Goal: Information Seeking & Learning: Learn about a topic

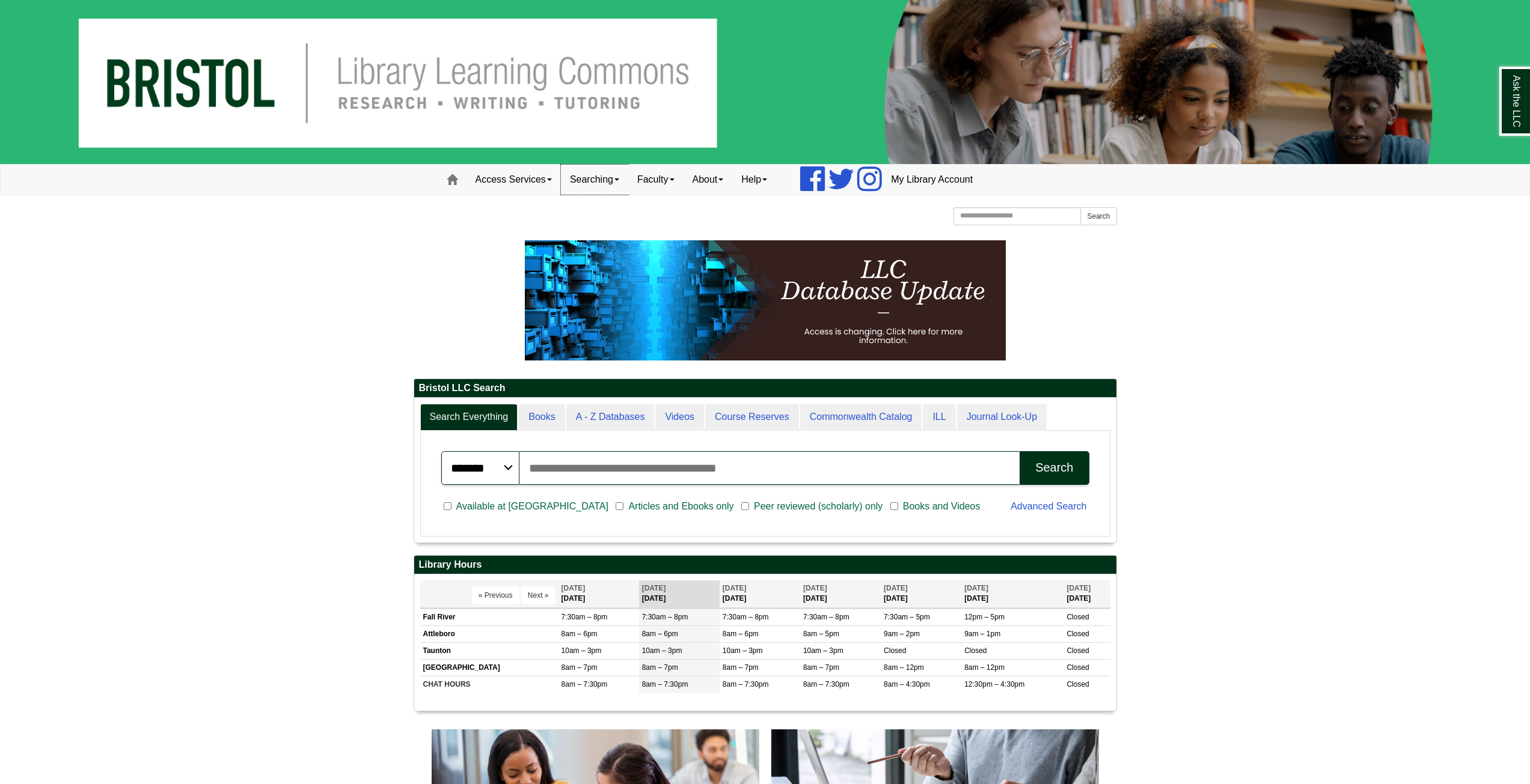
click at [604, 183] on link "Searching" at bounding box center [595, 179] width 67 height 30
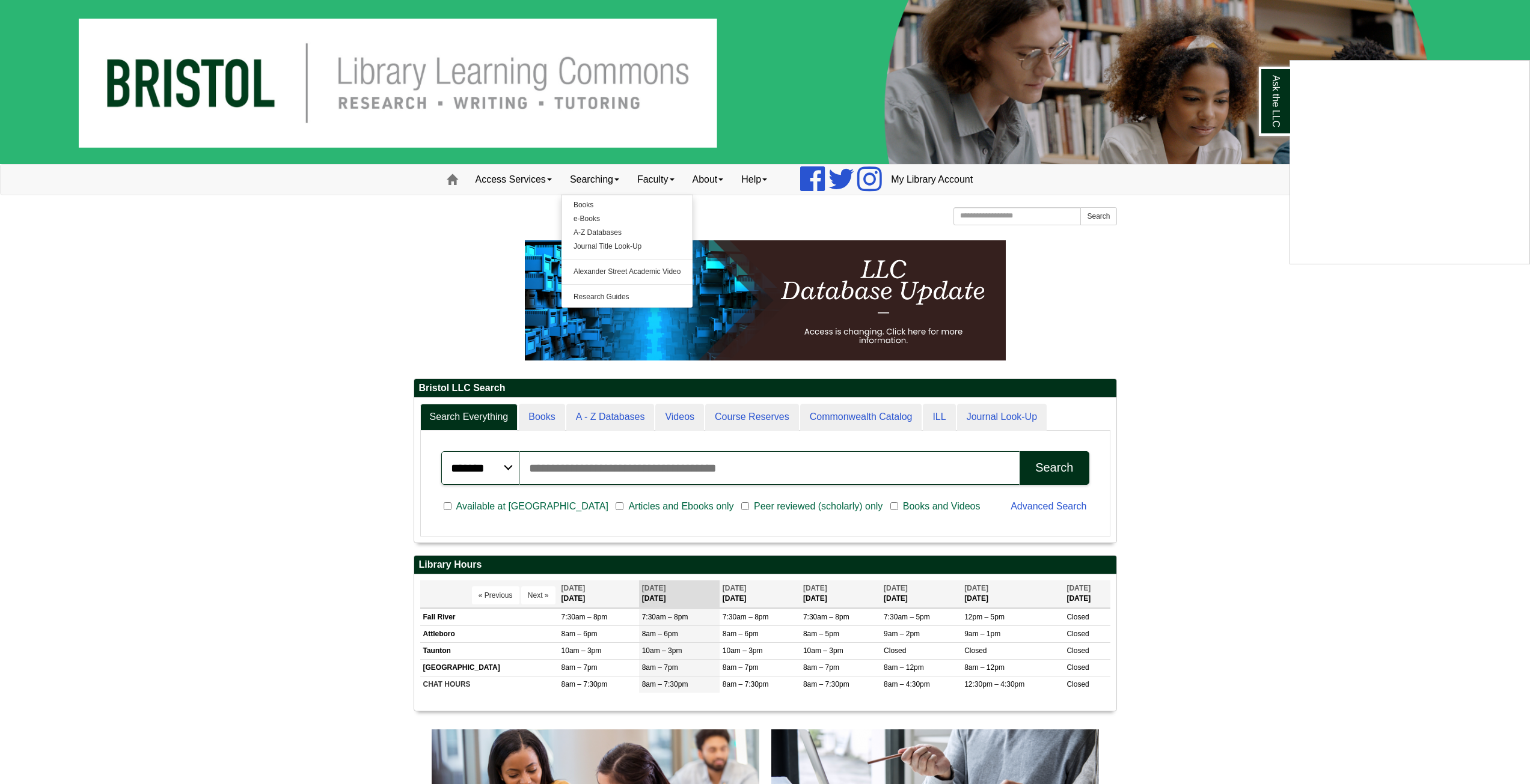
click at [538, 178] on div "Ask the LLC" at bounding box center [765, 392] width 1530 height 784
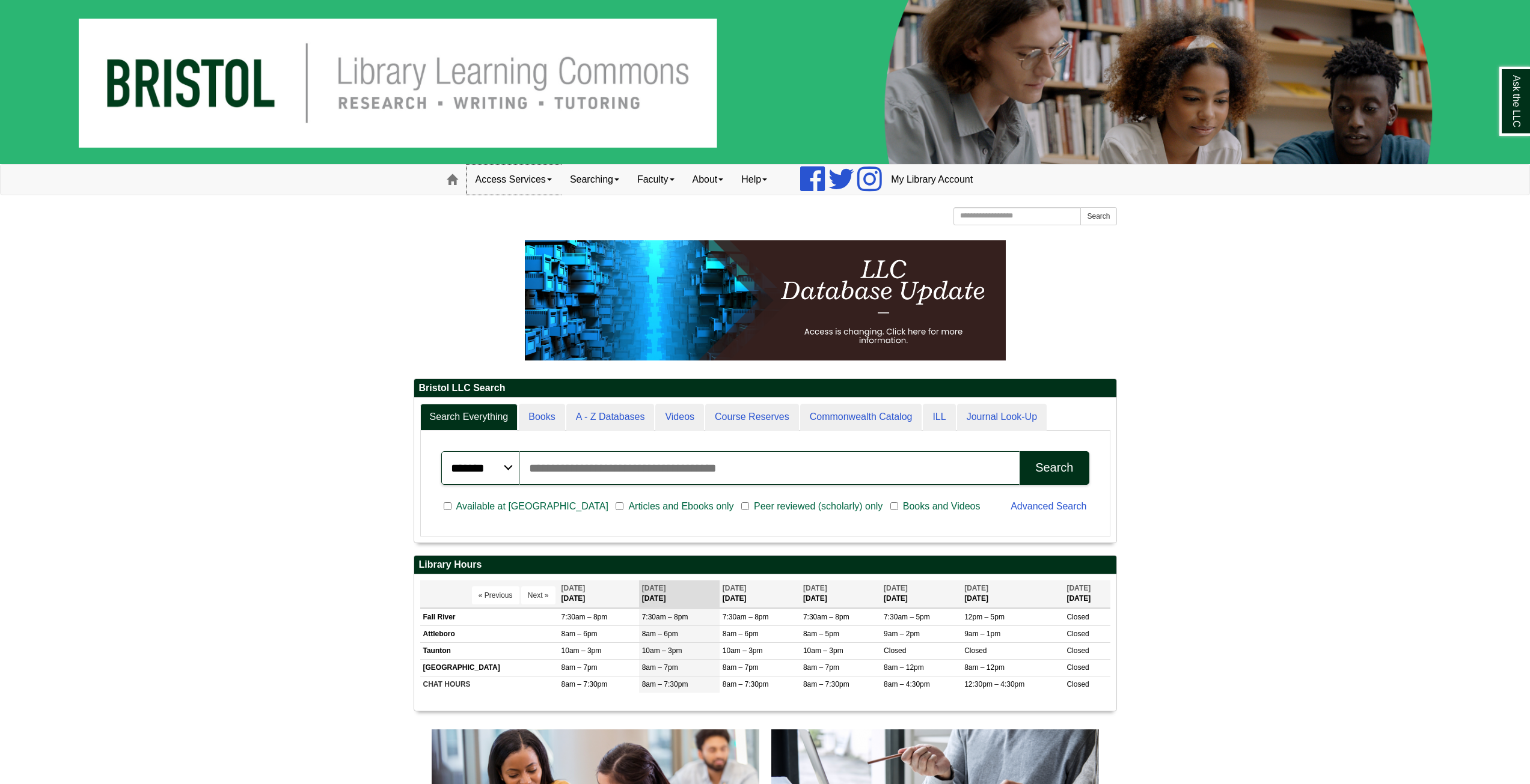
click at [552, 181] on span at bounding box center [550, 179] width 5 height 2
click at [632, 207] on div "[GEOGRAPHIC_DATA] [GEOGRAPHIC_DATA] Learning Commons Homepage Homepage Home Sea…" at bounding box center [765, 217] width 703 height 21
click at [1024, 216] on input "Search the Website" at bounding box center [1018, 216] width 128 height 18
type input "*******"
click at [1090, 212] on button "Search" at bounding box center [1098, 216] width 36 height 18
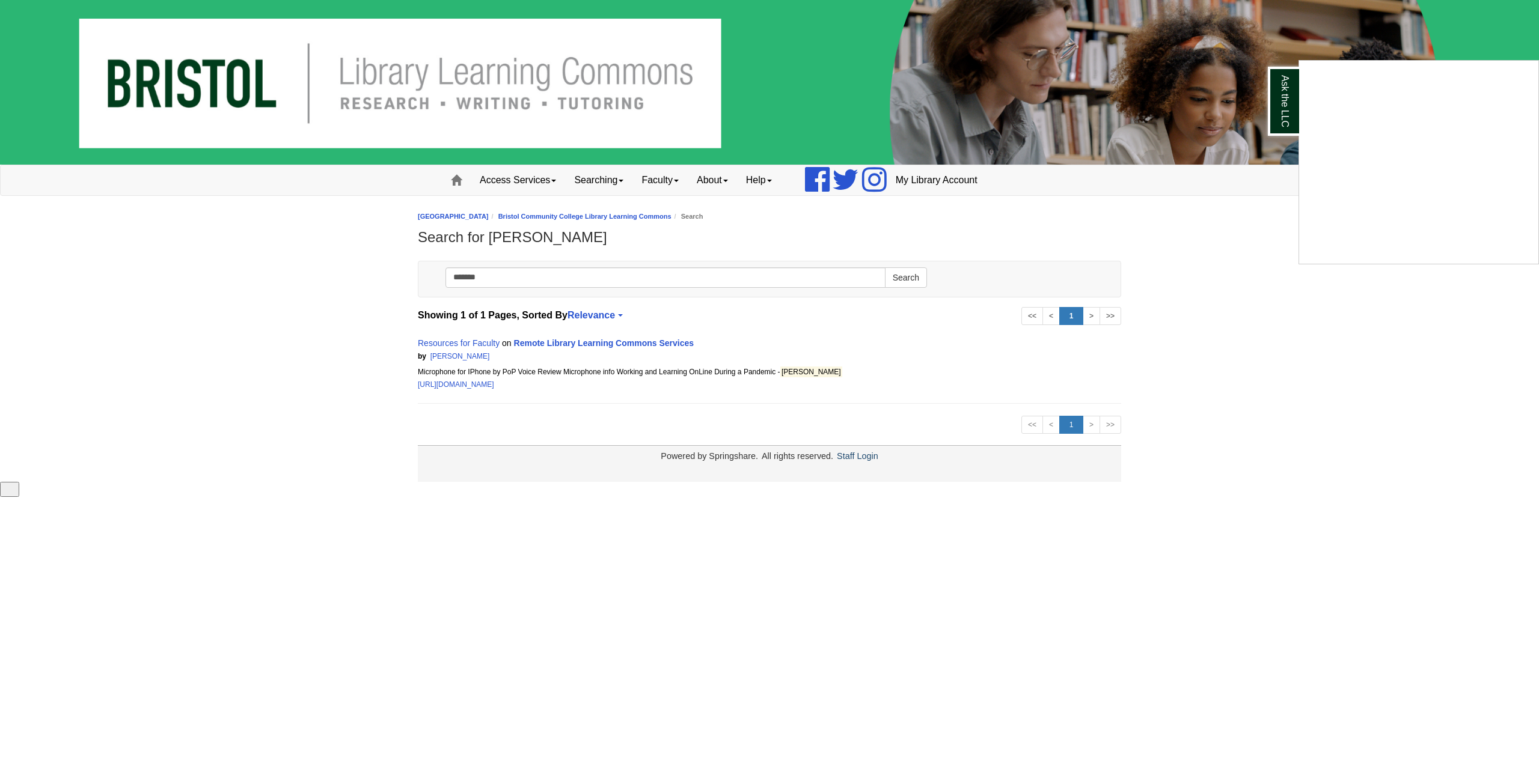
click at [535, 344] on div "Ask the LLC" at bounding box center [769, 392] width 1539 height 784
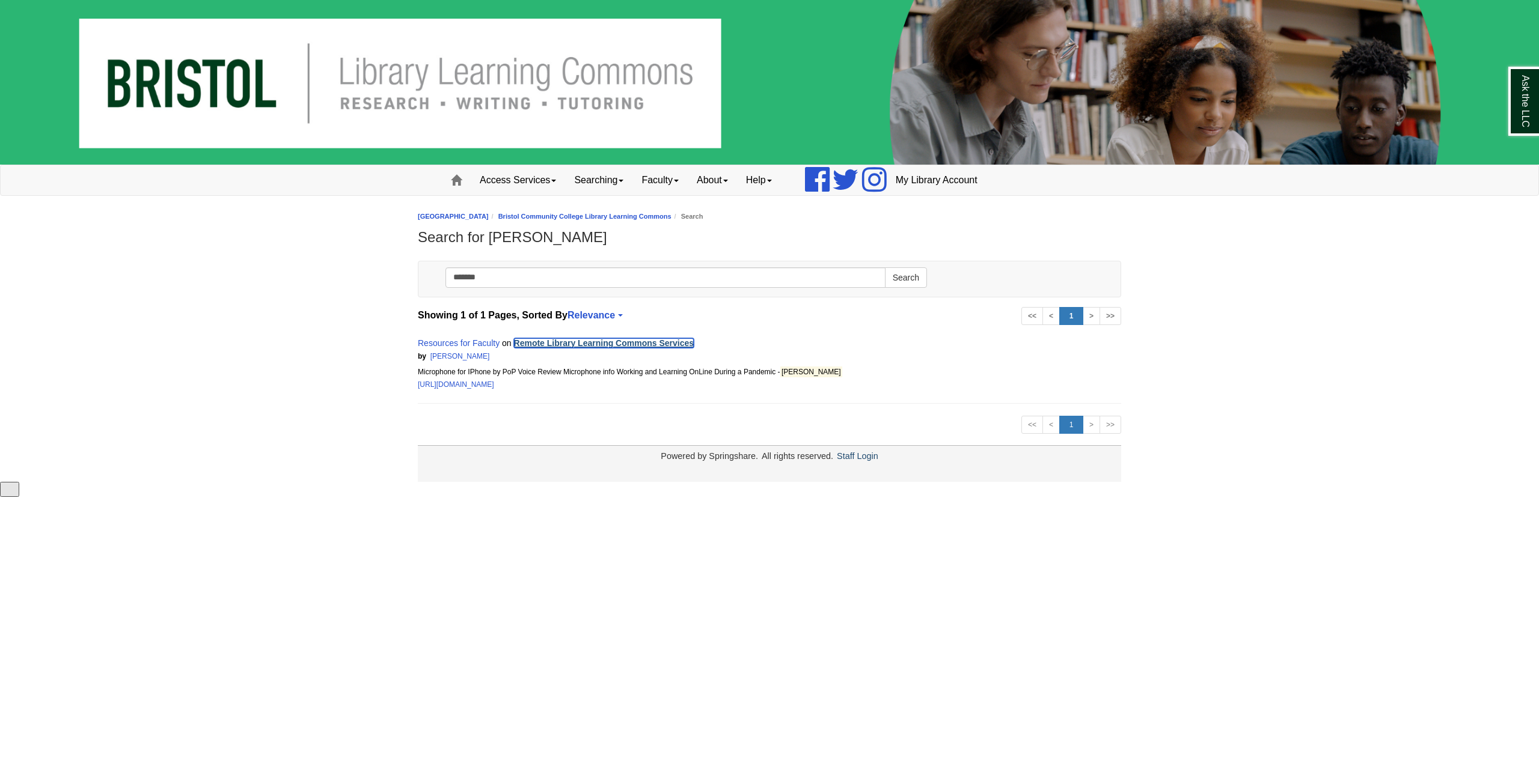
click at [528, 346] on link "Remote Library Learning Commons Services" at bounding box center [604, 343] width 181 height 10
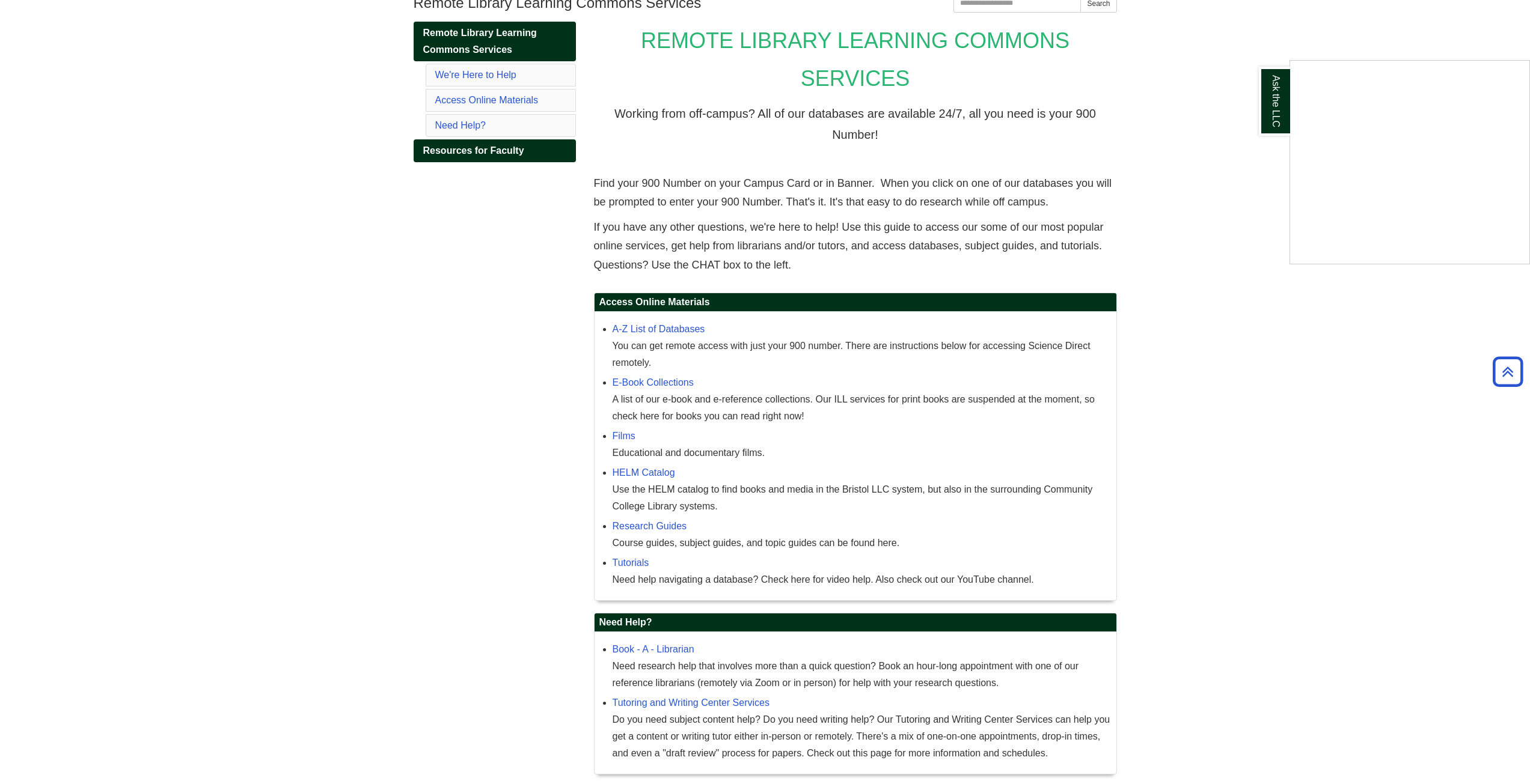
scroll to position [87, 0]
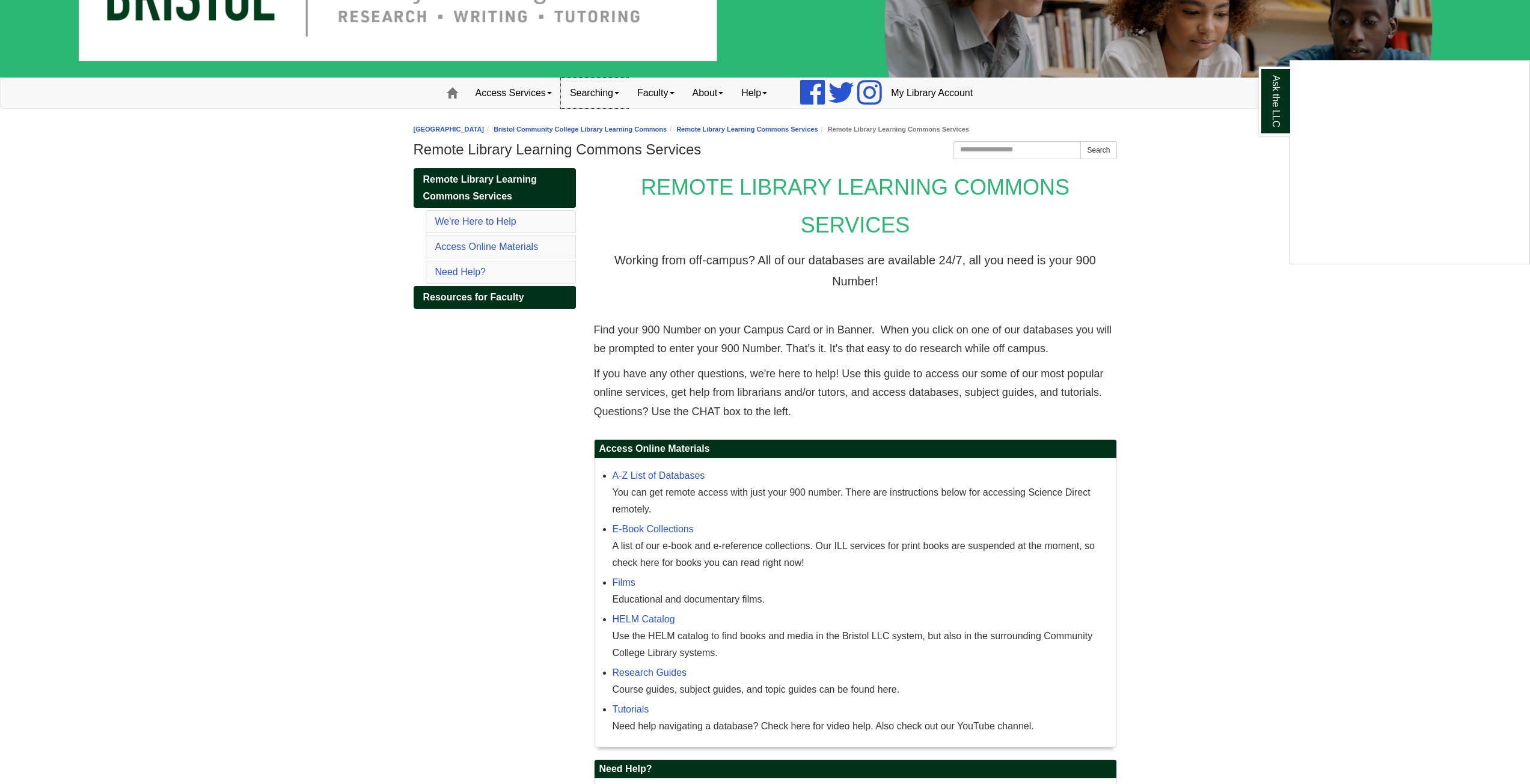
click at [597, 89] on link "Searching" at bounding box center [595, 92] width 67 height 30
click at [657, 90] on link "Faculty" at bounding box center [656, 92] width 55 height 30
click at [547, 97] on link "Access Services" at bounding box center [514, 92] width 95 height 30
click at [446, 96] on link "Home" at bounding box center [452, 92] width 29 height 30
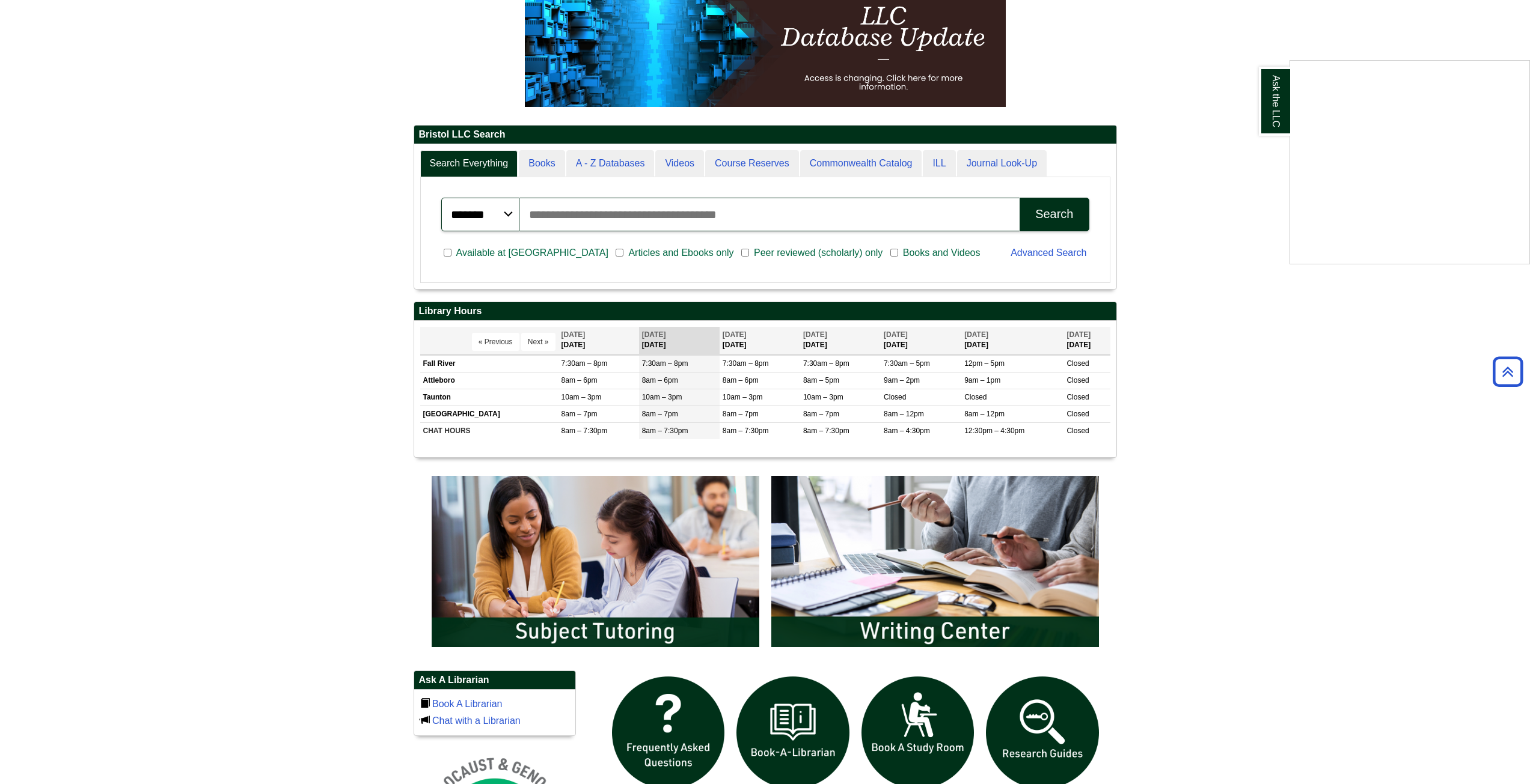
scroll to position [252, 0]
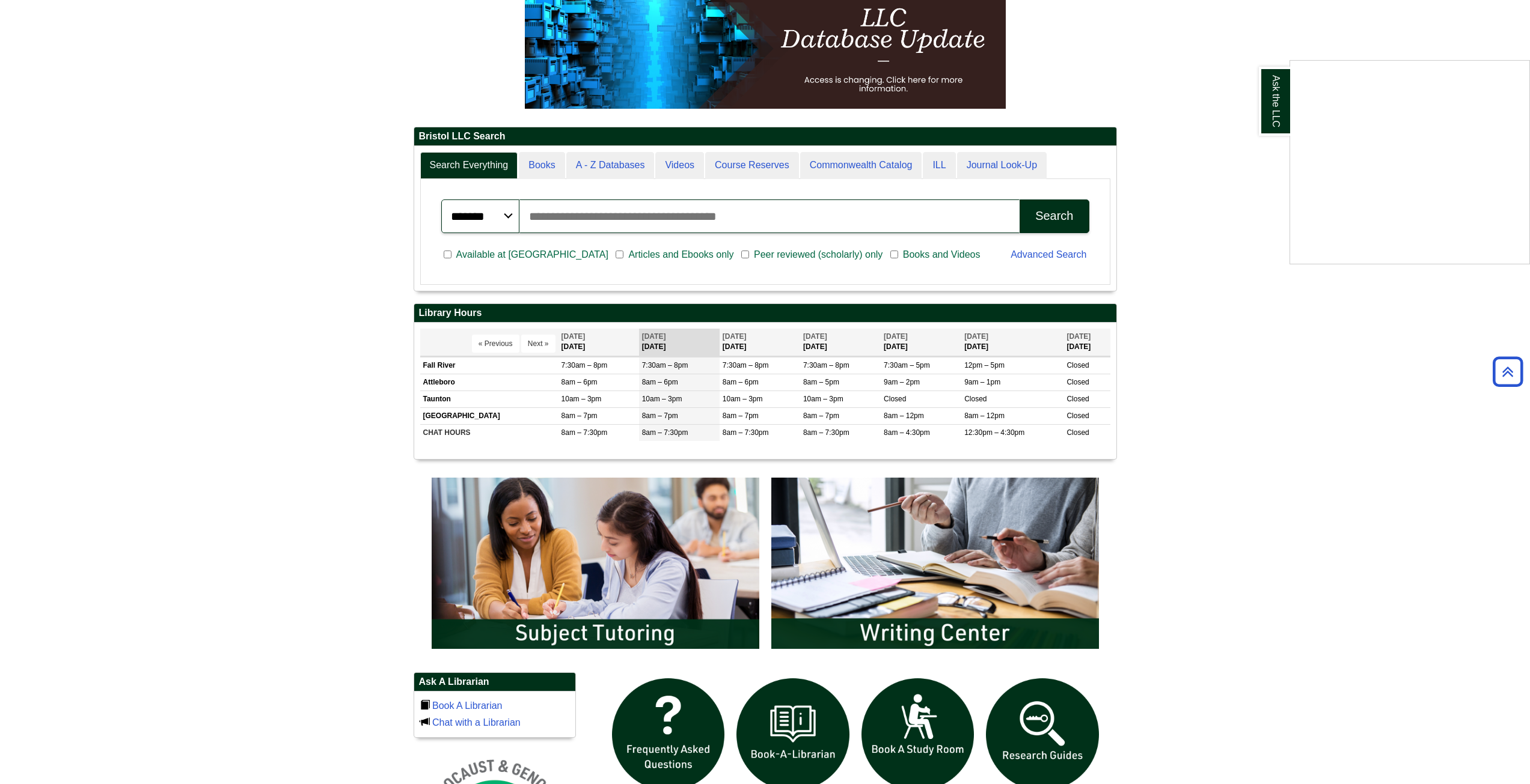
click at [1516, 383] on input "Start a chat with Grammarly AI" at bounding box center [765, 140] width 1530 height 784
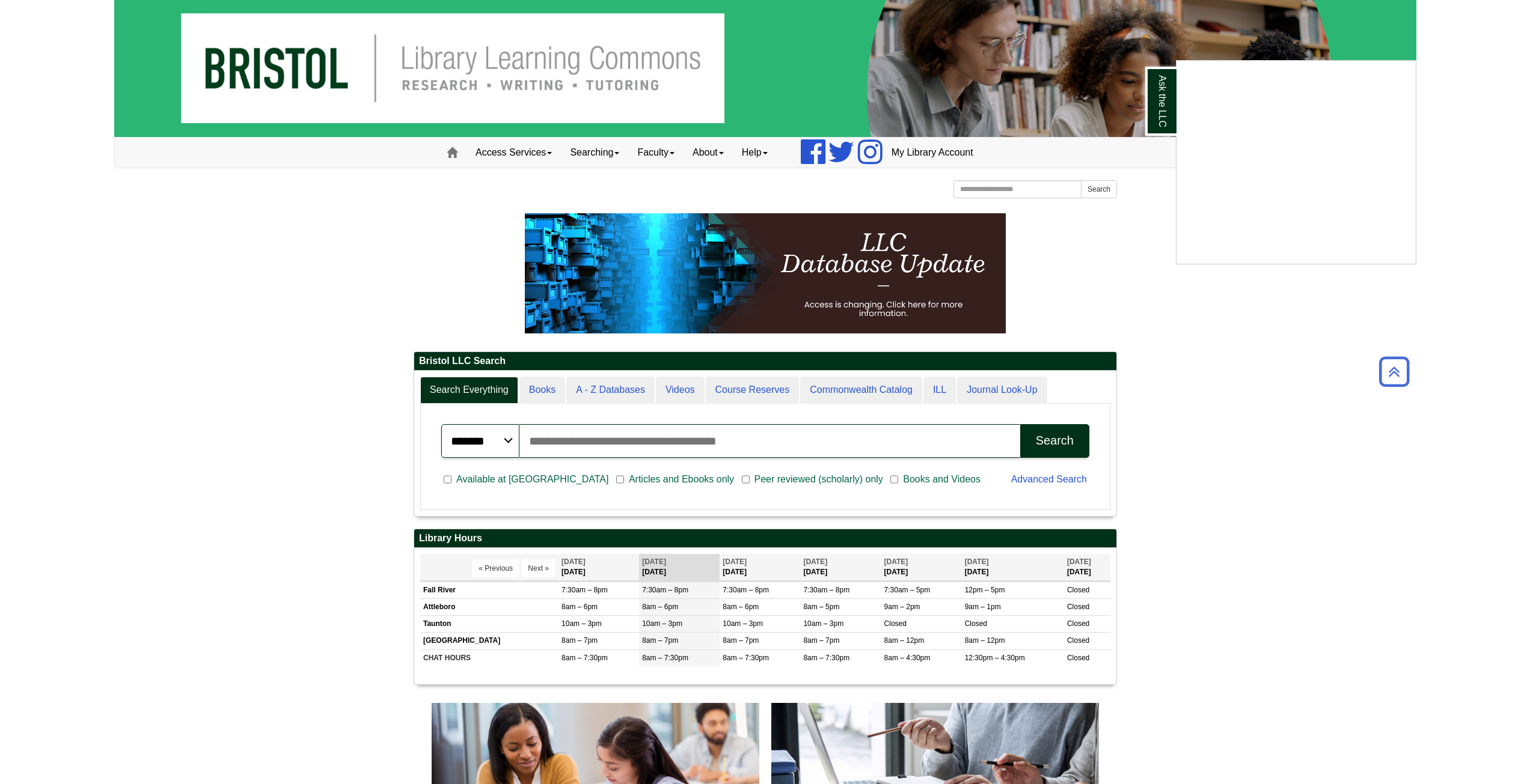
scroll to position [0, 0]
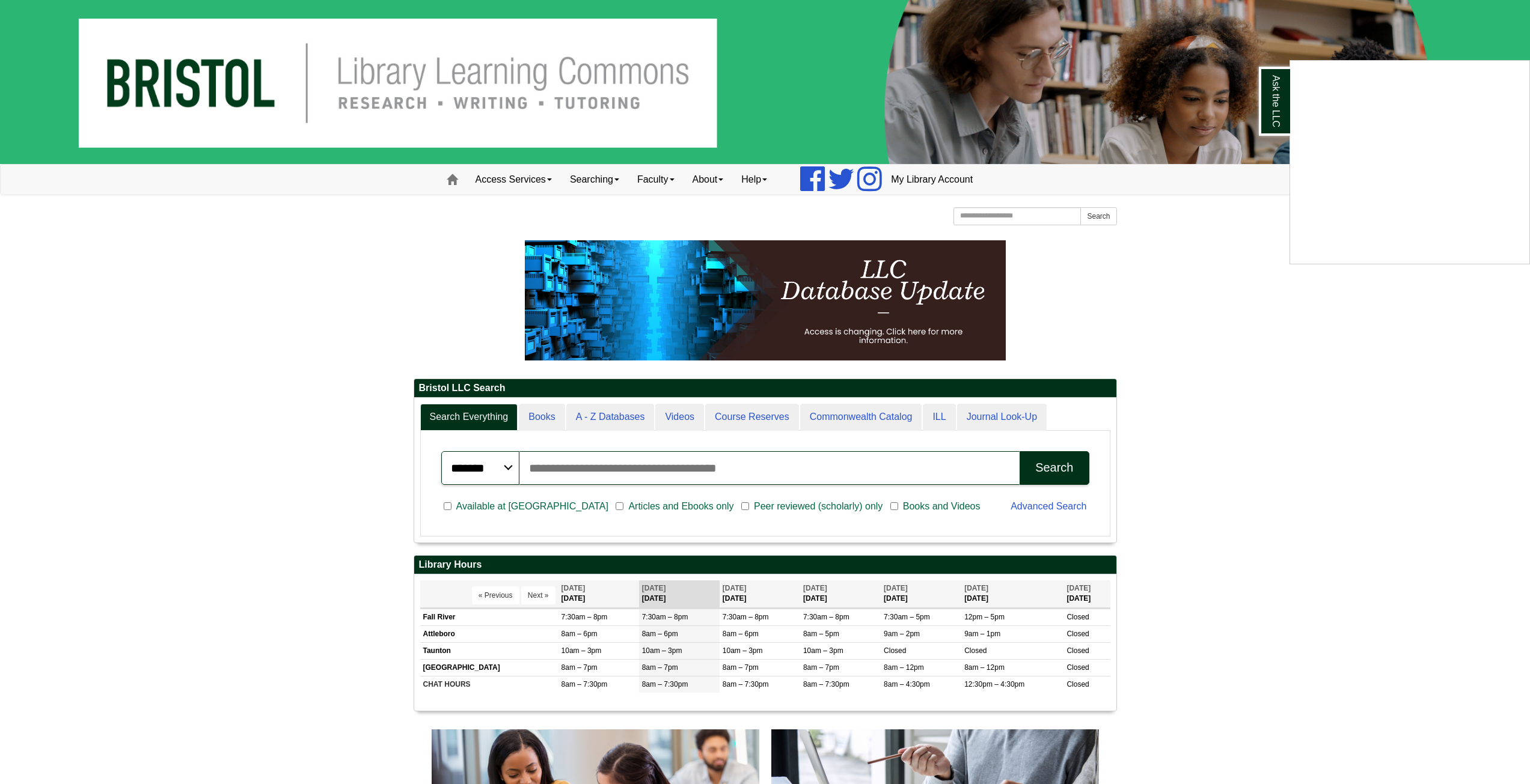
click at [1263, 222] on body "Skip to Main Content Toggle navigation Home Access Services Access Services Pol…" at bounding box center [765, 788] width 1530 height 1577
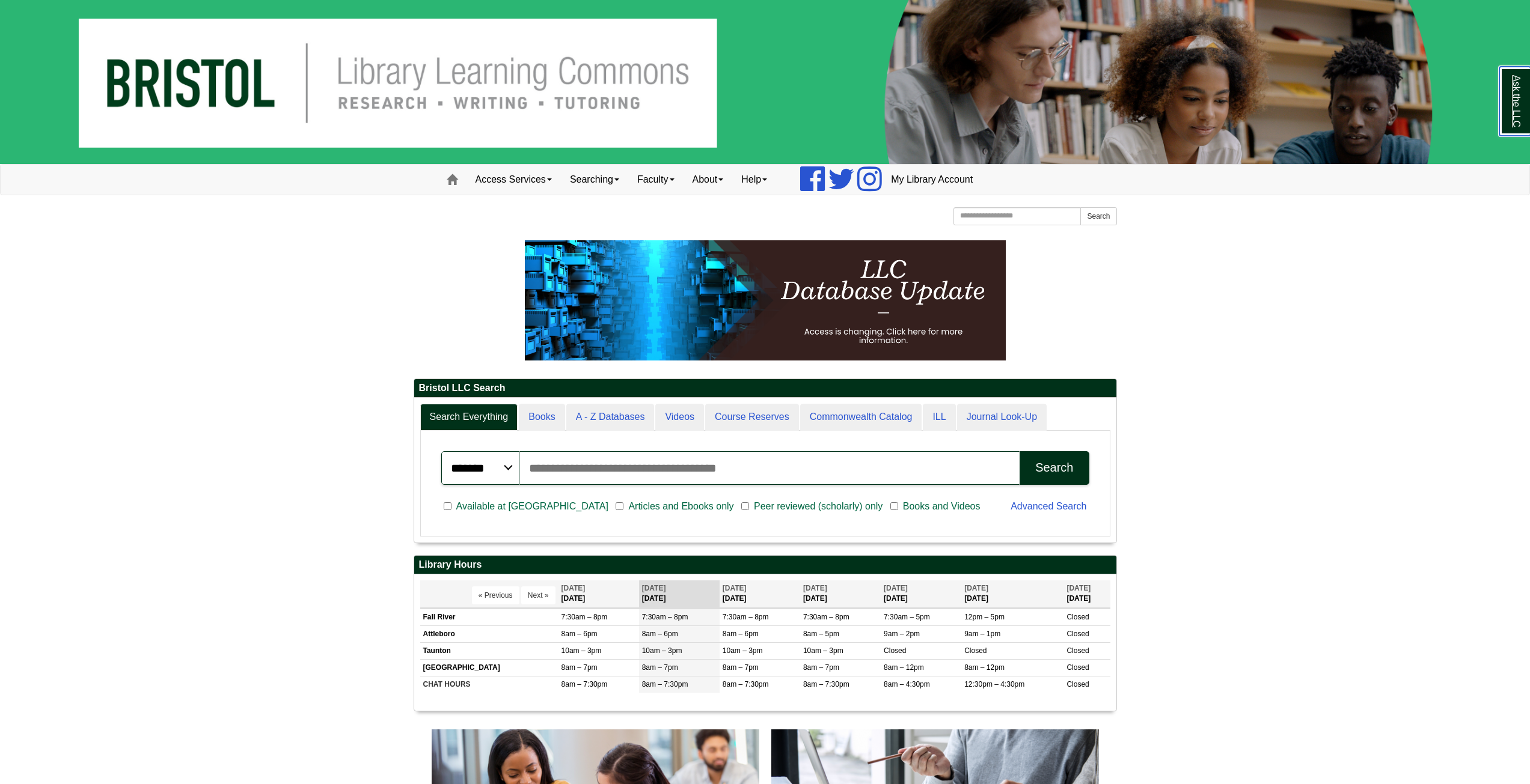
click at [1527, 100] on link "Ask the LLC" at bounding box center [1515, 101] width 31 height 69
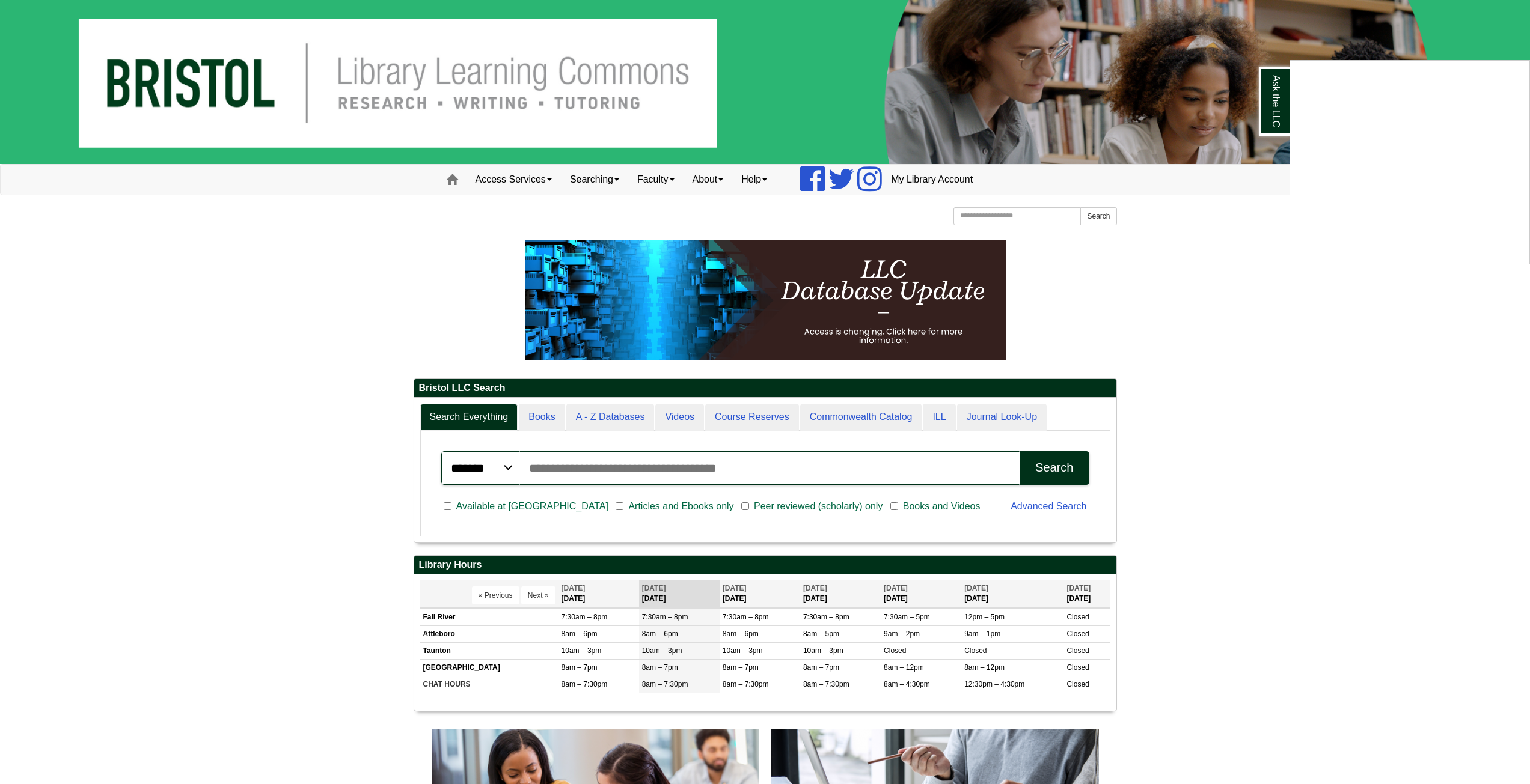
click at [1404, 347] on body "Skip to Main Content Toggle navigation Home Access Services Access Services Pol…" at bounding box center [765, 788] width 1530 height 1577
click at [933, 184] on link "My Library Account" at bounding box center [932, 179] width 100 height 30
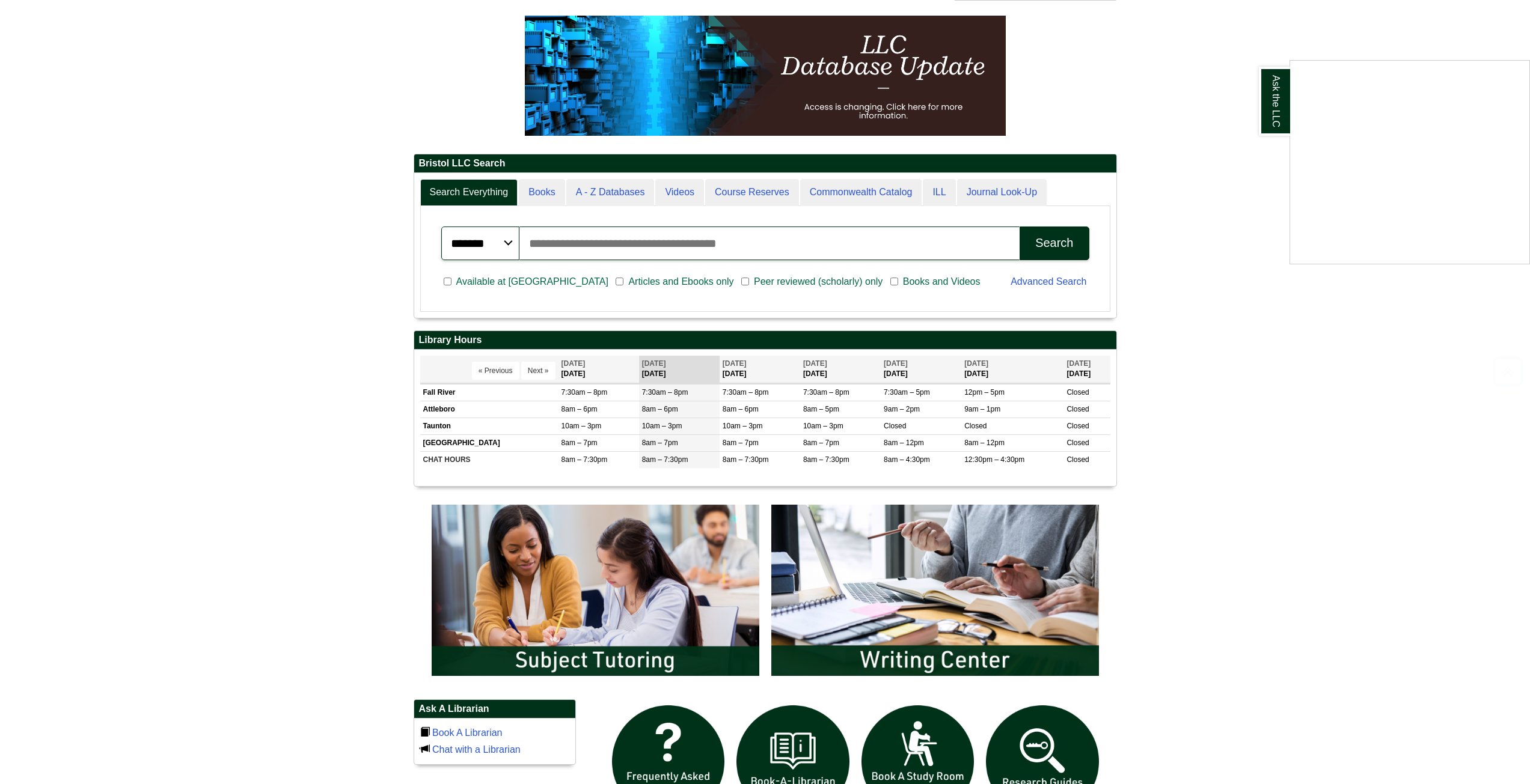
scroll to position [241, 0]
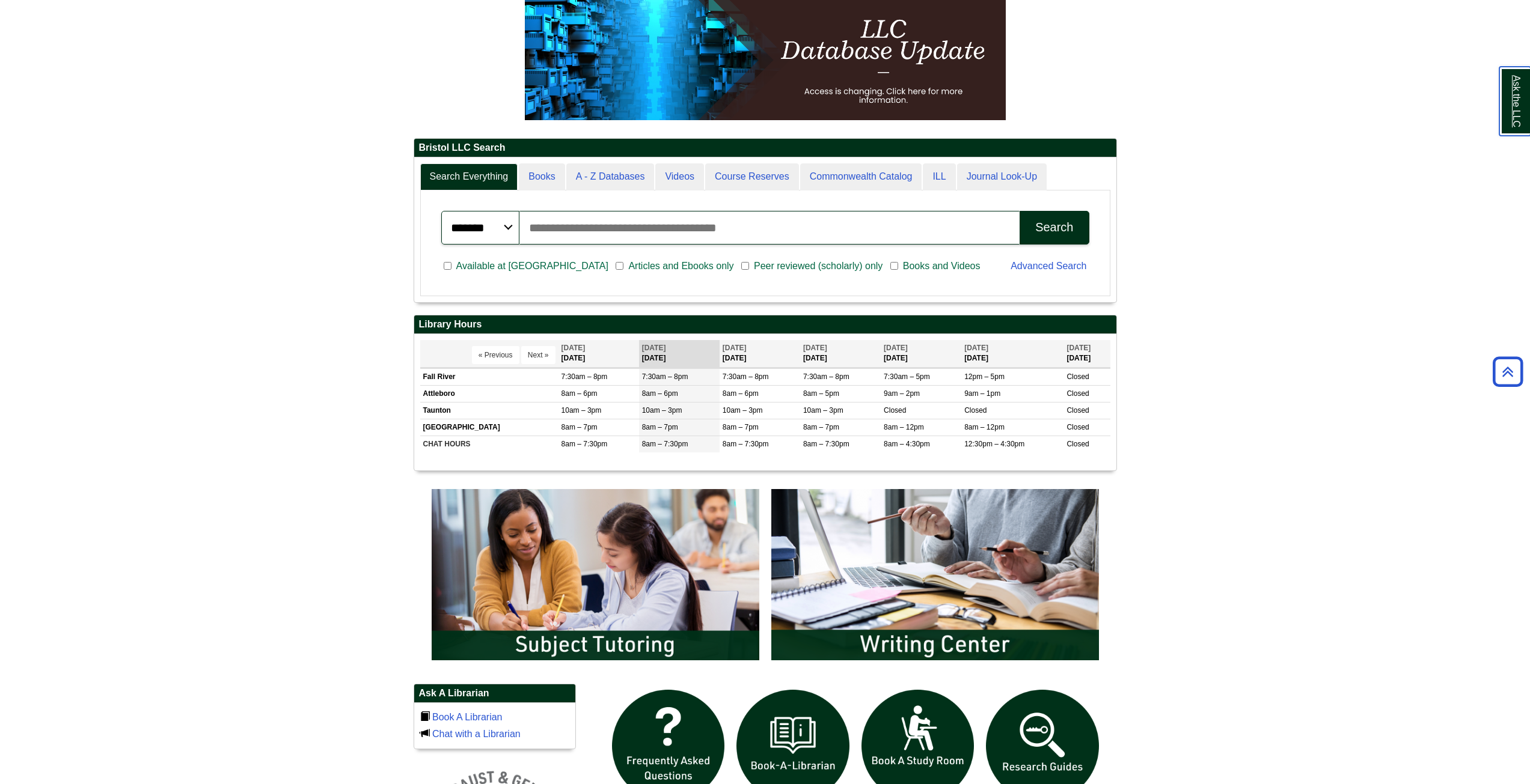
click at [1510, 113] on link "Ask the LLC" at bounding box center [1515, 101] width 31 height 69
click at [1527, 120] on link "Ask the LLC" at bounding box center [1515, 101] width 31 height 69
click at [1280, 116] on link "Ask the LLC" at bounding box center [1274, 101] width 31 height 69
click at [1527, 125] on link "Ask the LLC" at bounding box center [1515, 101] width 31 height 69
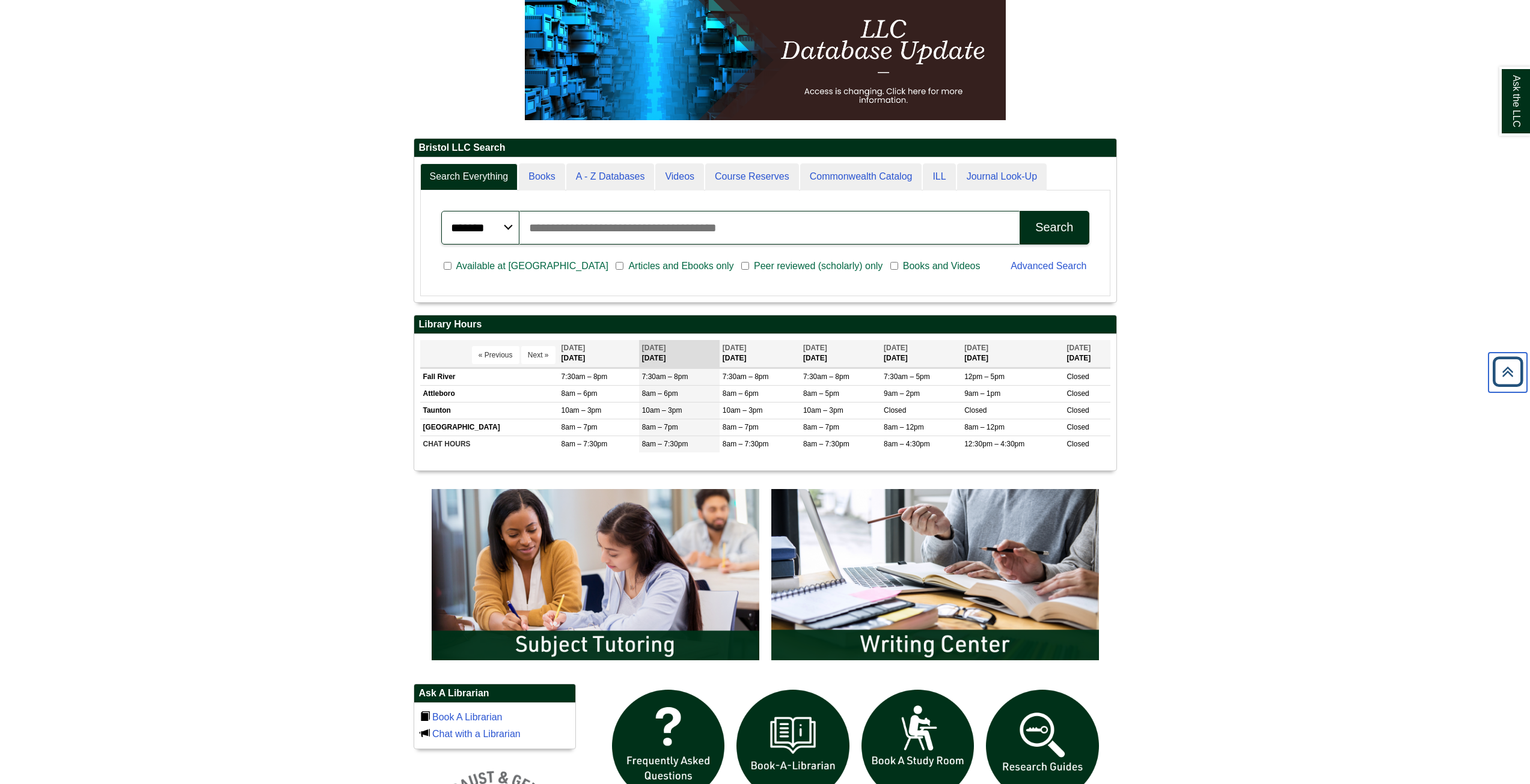
click at [1495, 369] on icon "Back to Top" at bounding box center [1508, 372] width 39 height 39
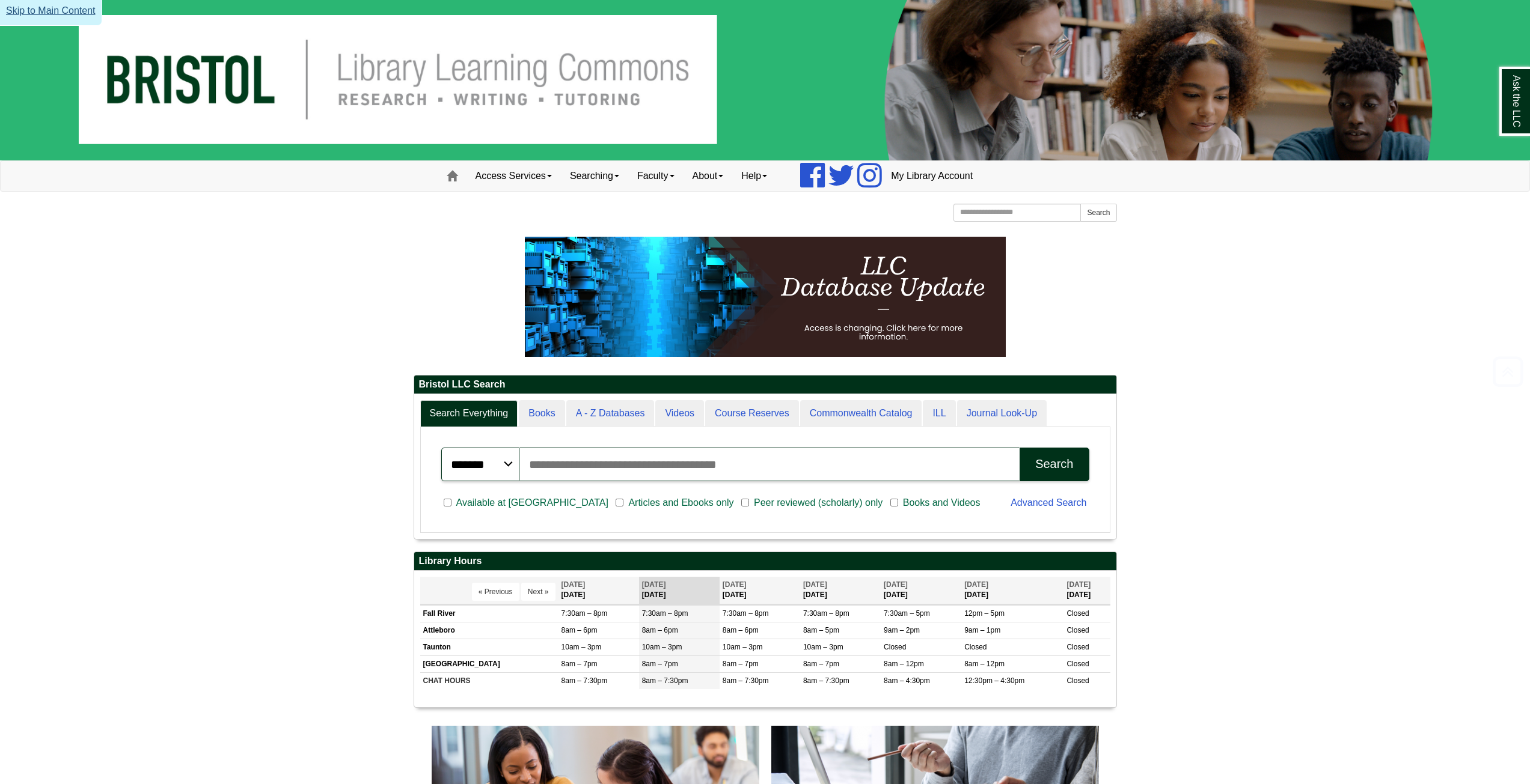
scroll to position [0, 0]
